Goal: Find contact information: Find contact information

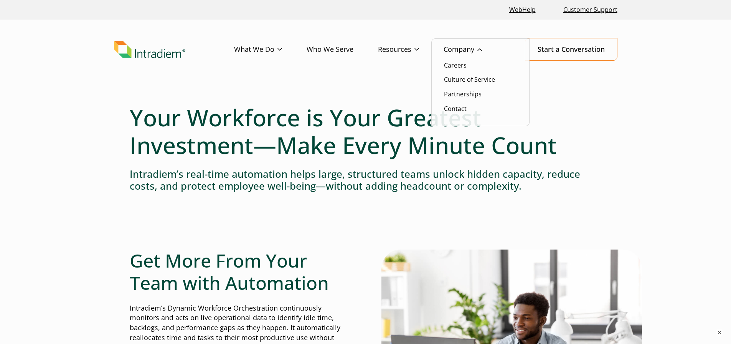
click at [462, 50] on link "Company" at bounding box center [474, 49] width 63 height 22
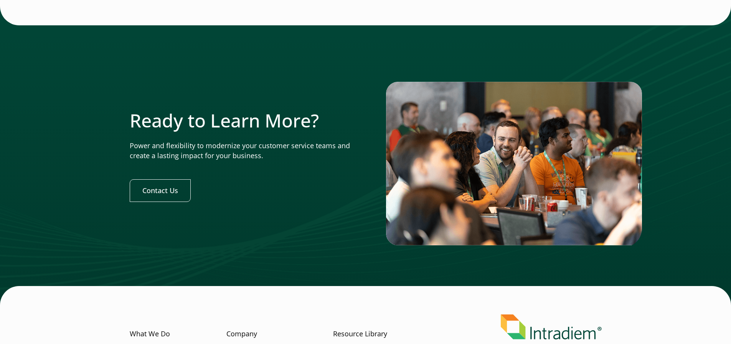
scroll to position [2377, 0]
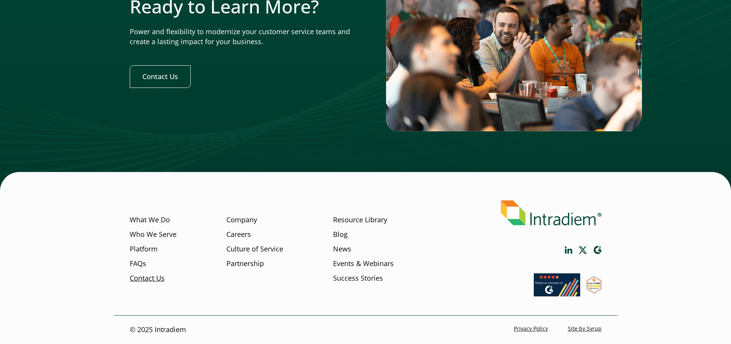
click at [142, 280] on link "Contact Us" at bounding box center [147, 278] width 35 height 10
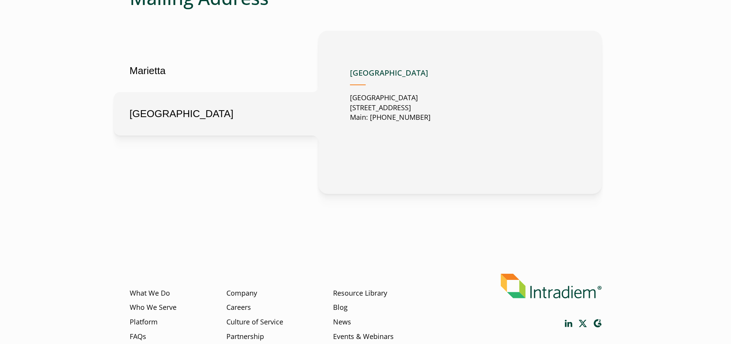
scroll to position [400, 0]
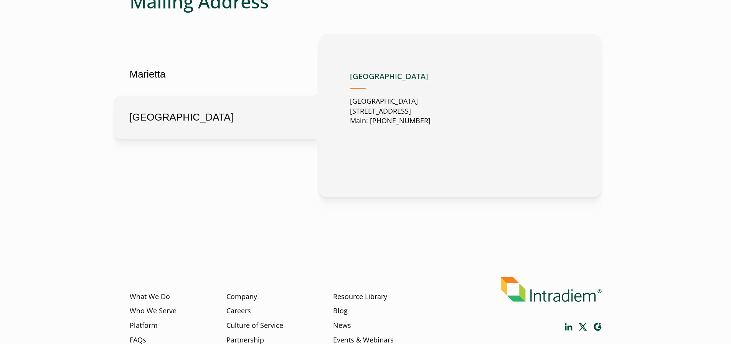
click at [165, 123] on button "[GEOGRAPHIC_DATA]" at bounding box center [216, 117] width 204 height 43
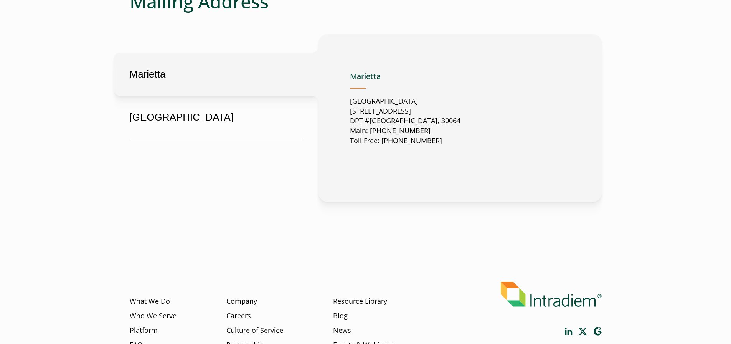
click at [170, 82] on button "Marietta" at bounding box center [216, 74] width 204 height 43
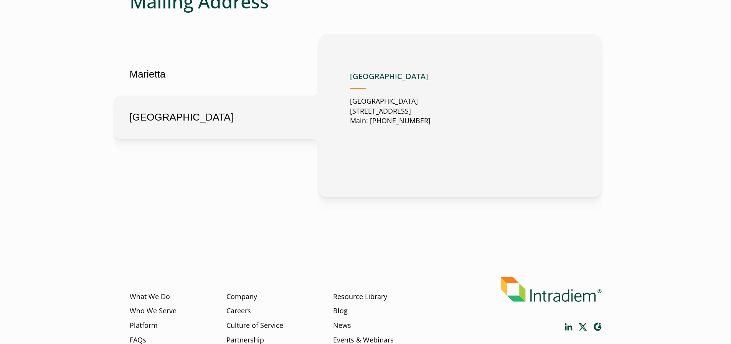
drag, startPoint x: 467, startPoint y: 112, endPoint x: 332, endPoint y: 102, distance: 135.7
click at [332, 102] on div "Marietta Marietta United States 2500 Dallas Highway Suite 202 DPT #37049 Mariet…" at bounding box center [459, 115] width 283 height 163
copy p "United Kingdom 1 Glass Wharf, Bristol, BS2 0ZX, UK"
click at [430, 109] on p "United Kingdom 1 Glass Wharf, Bristol, BS2 0ZX, UK Main: +001 888 566 9457" at bounding box center [390, 111] width 81 height 30
drag, startPoint x: 439, startPoint y: 111, endPoint x: 338, endPoint y: 115, distance: 100.6
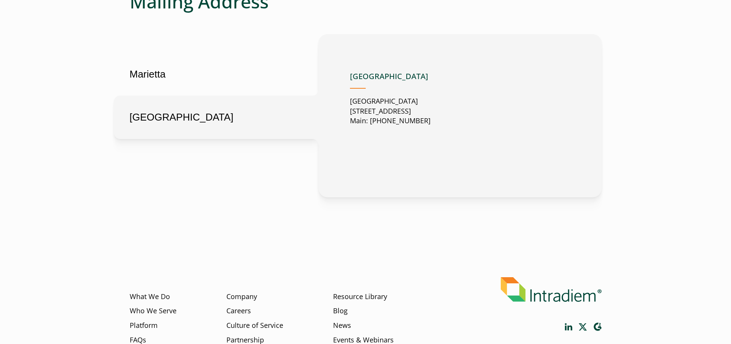
click at [338, 115] on div "Marietta Marietta United States 2500 Dallas Highway Suite 202 DPT #37049 Mariet…" at bounding box center [459, 115] width 283 height 163
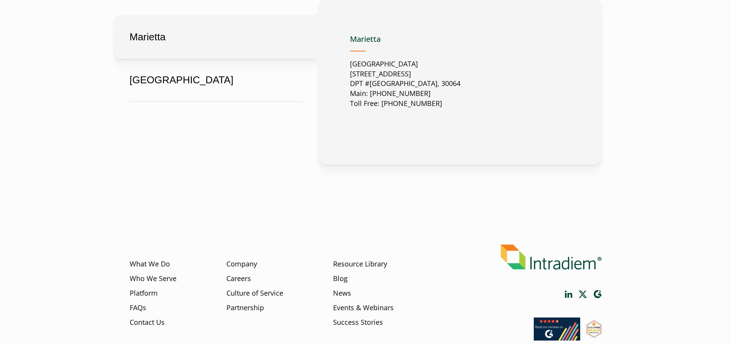
scroll to position [482, 0]
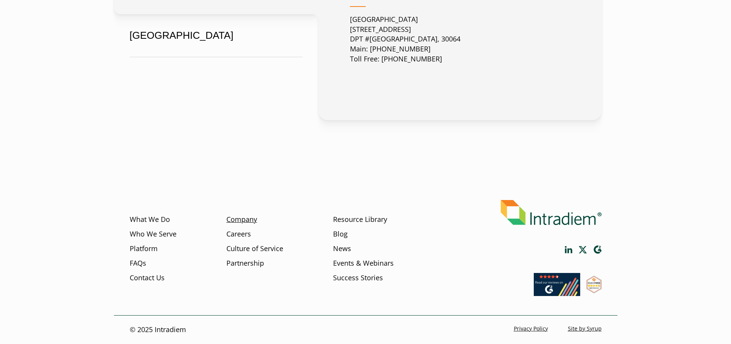
click at [236, 218] on link "Company" at bounding box center [241, 219] width 31 height 10
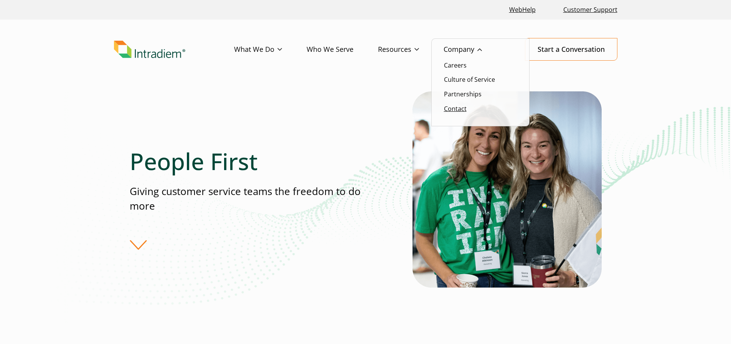
click at [460, 110] on link "Contact" at bounding box center [455, 108] width 23 height 8
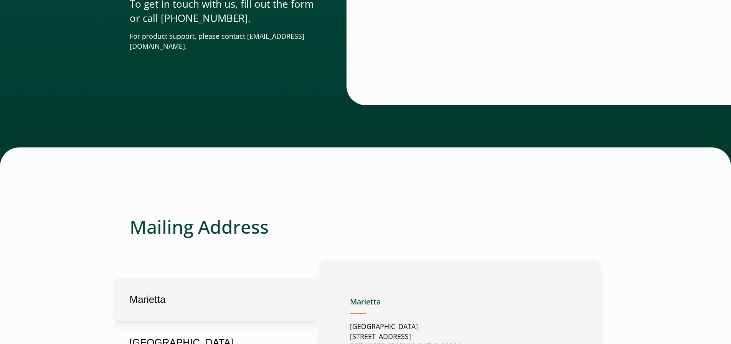
scroll to position [213, 0]
